Goal: Use online tool/utility: Utilize a website feature to perform a specific function

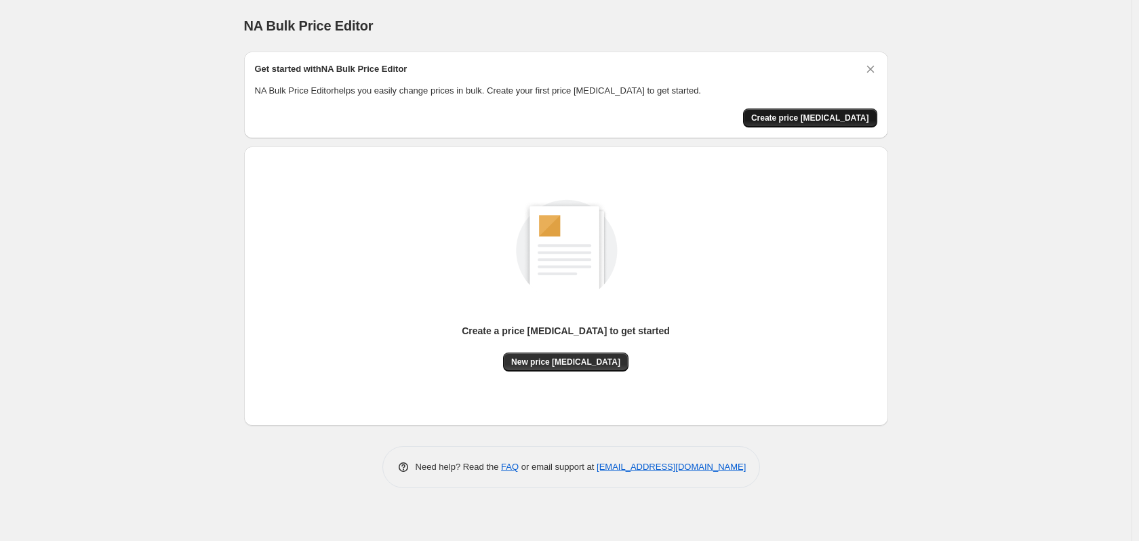
click at [834, 116] on span "Create price [MEDICAL_DATA]" at bounding box center [810, 118] width 118 height 11
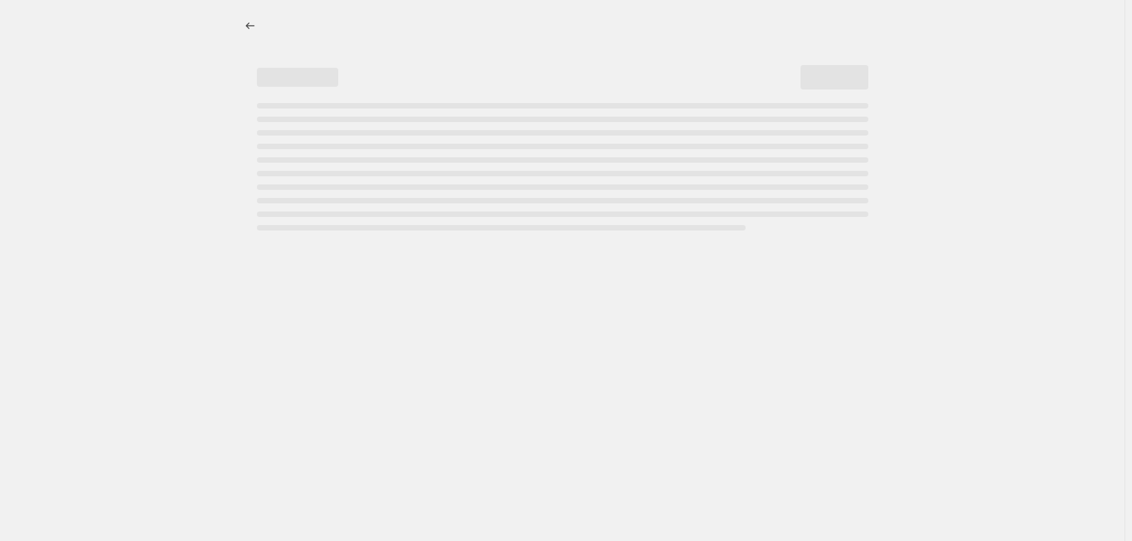
select select "percentage"
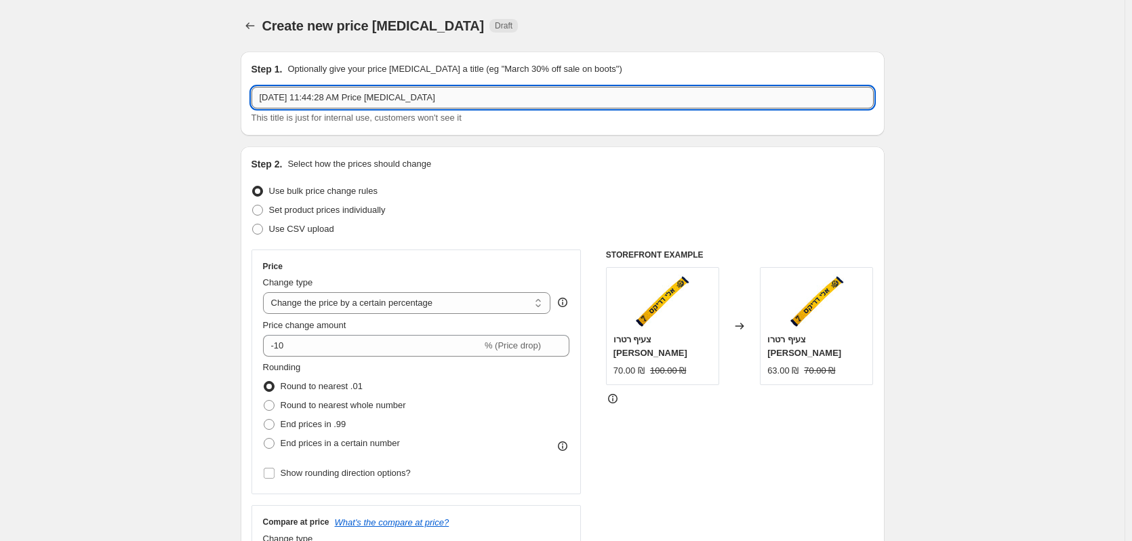
click at [372, 98] on input "[DATE] 11:44:28 AM Price [MEDICAL_DATA]" at bounding box center [562, 98] width 622 height 22
type input "Test Price Job"
click at [317, 237] on label "Use CSV upload" at bounding box center [292, 229] width 83 height 19
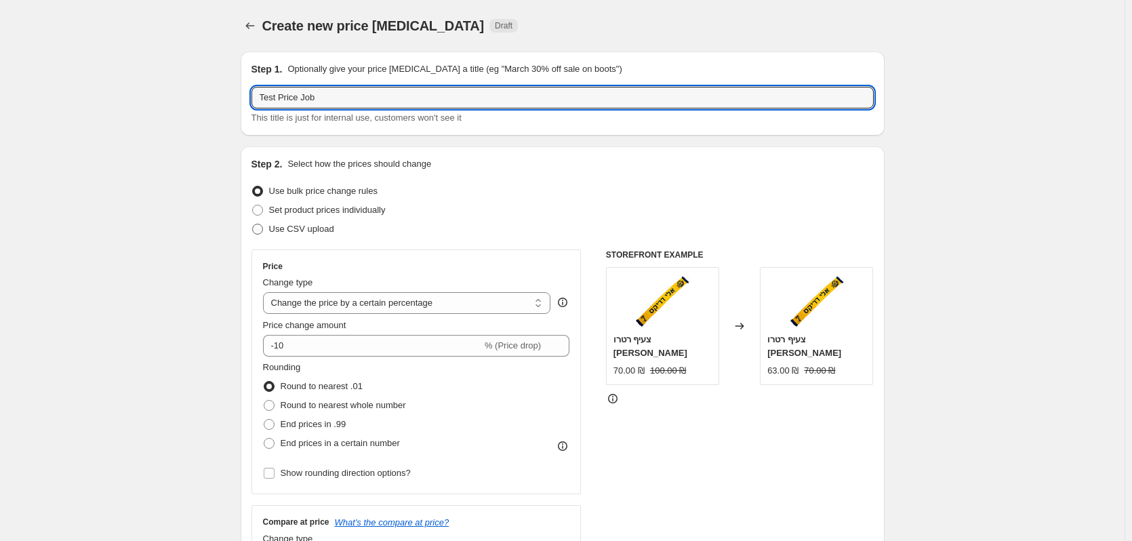
click at [253, 224] on input "Use CSV upload" at bounding box center [252, 224] width 1 height 1
radio input "true"
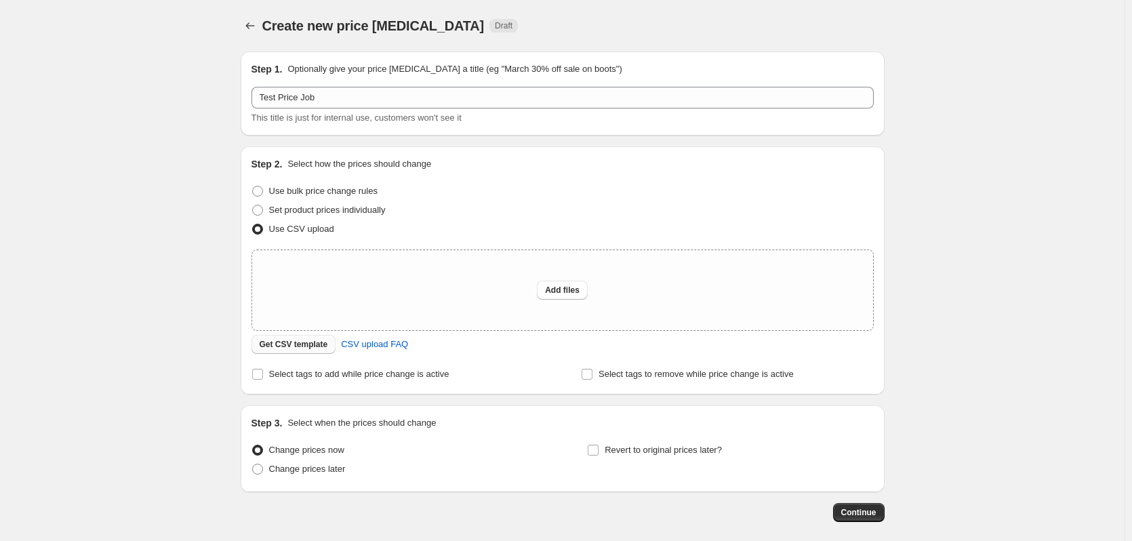
click at [300, 342] on span "Get CSV template" at bounding box center [294, 344] width 68 height 11
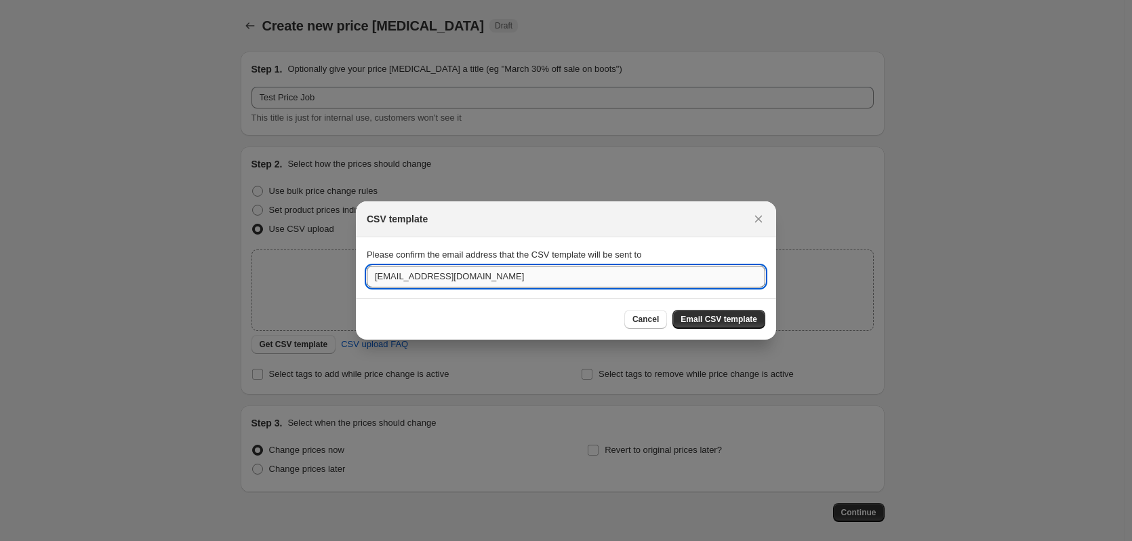
click at [523, 279] on input "[EMAIL_ADDRESS][DOMAIN_NAME]" at bounding box center [566, 277] width 399 height 22
click at [521, 279] on input "[EMAIL_ADDRESS][DOMAIN_NAME]" at bounding box center [566, 277] width 399 height 22
click at [520, 279] on input "[EMAIL_ADDRESS][DOMAIN_NAME]" at bounding box center [566, 277] width 399 height 22
type input "[EMAIL_ADDRESS][DOMAIN_NAME]"
click at [722, 318] on span "Email CSV template" at bounding box center [719, 319] width 77 height 11
